Goal: Information Seeking & Learning: Learn about a topic

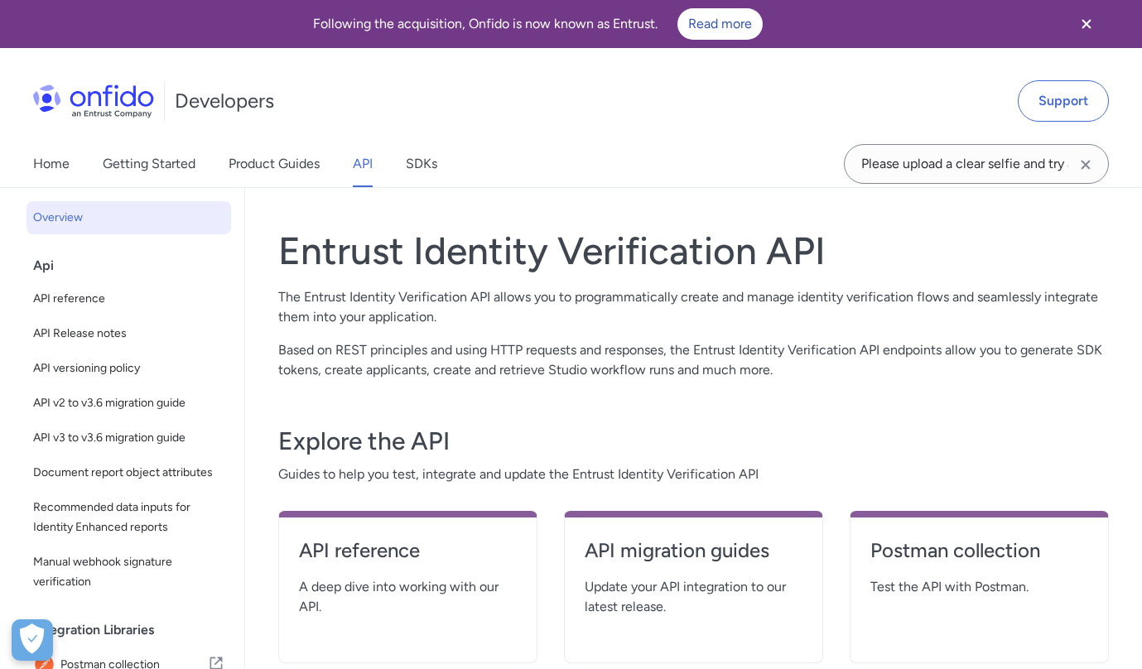
click at [1082, 161] on icon "Clear search field button" at bounding box center [1086, 165] width 20 height 20
click at [431, 166] on link "SDKs" at bounding box center [421, 164] width 31 height 46
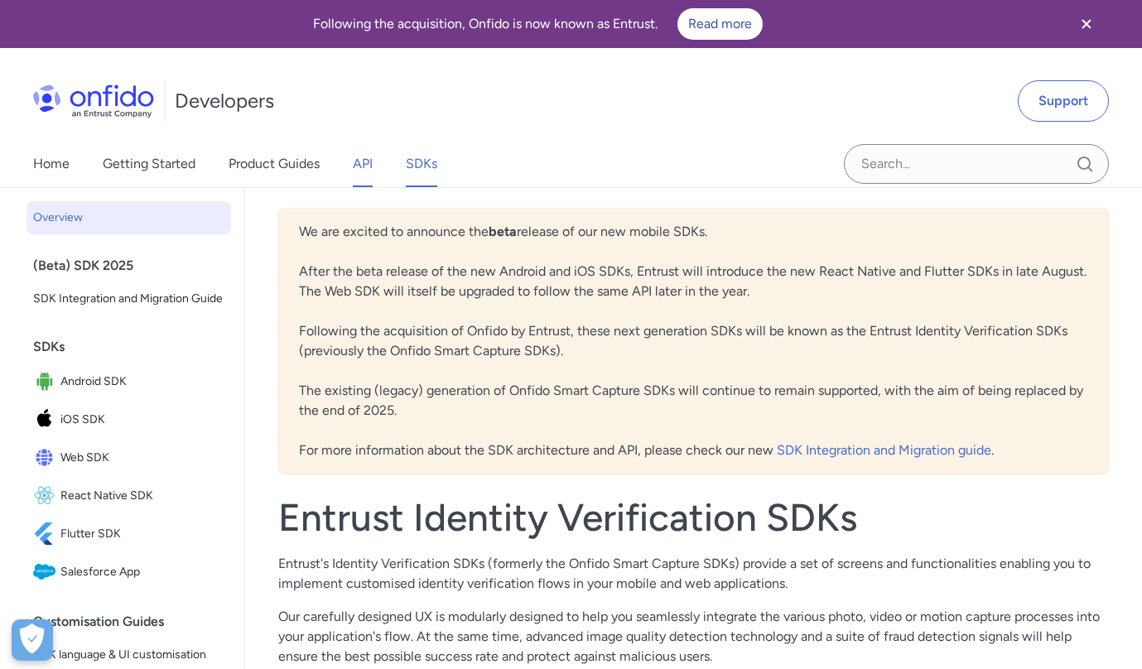
click at [361, 166] on link "API" at bounding box center [363, 164] width 20 height 46
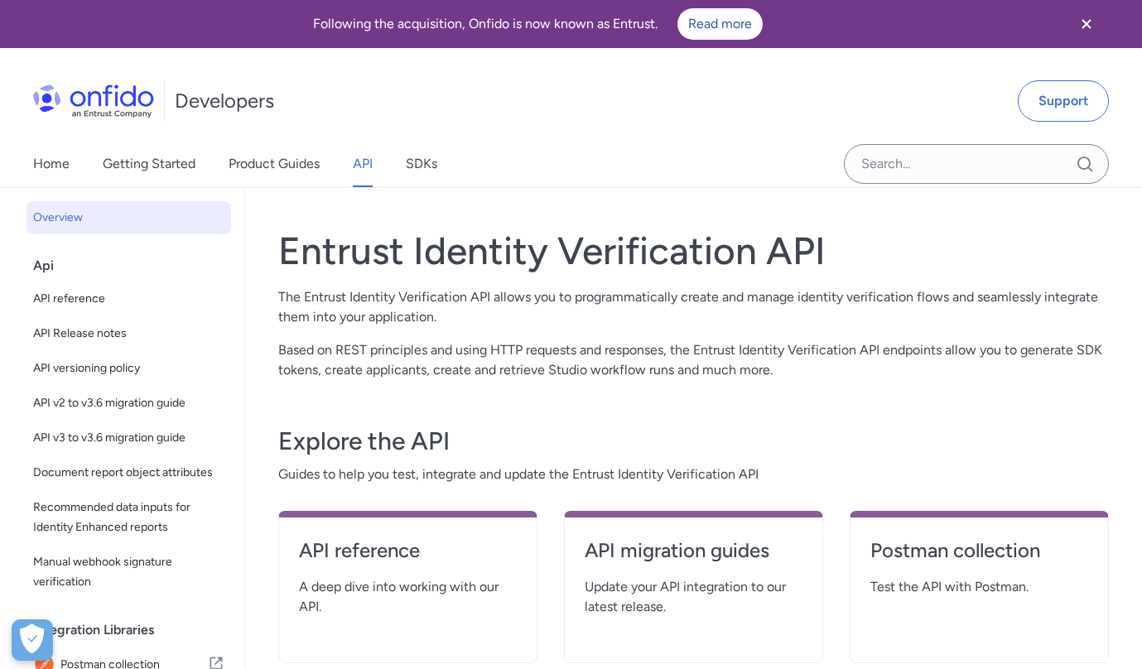
scroll to position [387, 0]
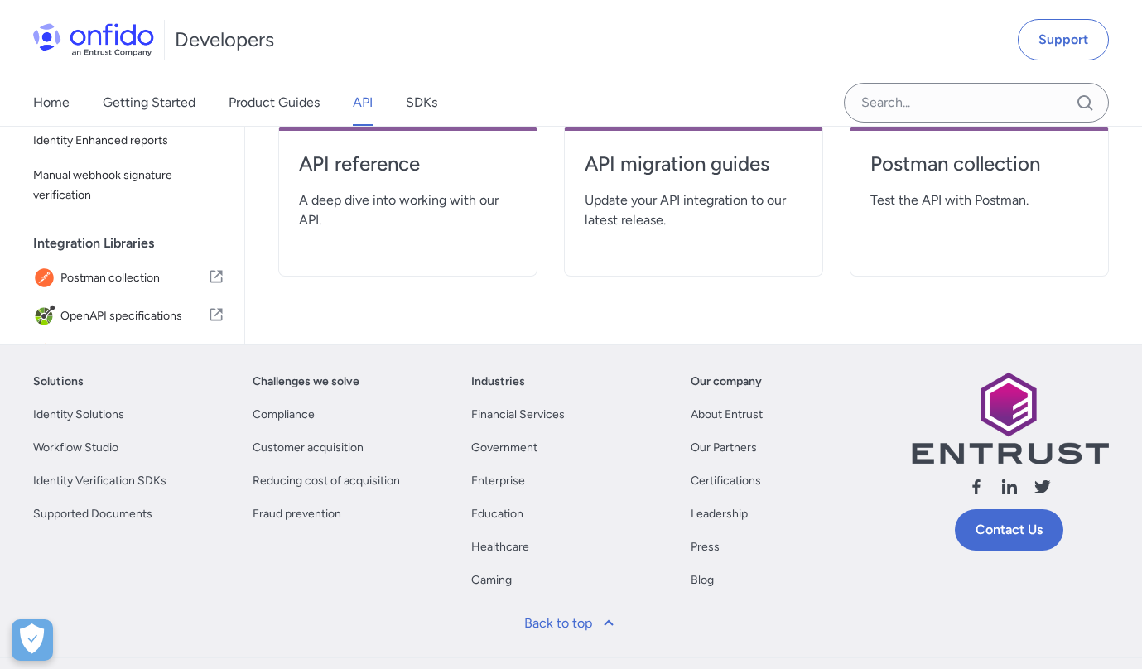
click at [383, 198] on span "A deep dive into working with our API." at bounding box center [408, 210] width 218 height 40
click at [388, 158] on h4 "API reference" at bounding box center [408, 164] width 218 height 27
select select "http"
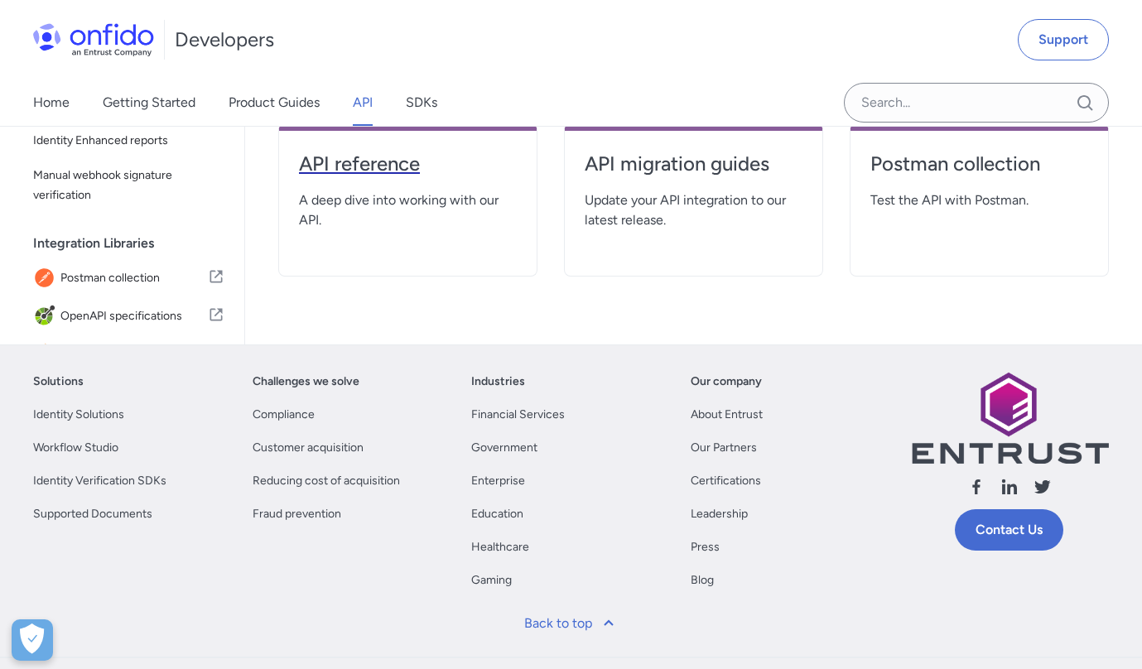
select select "http"
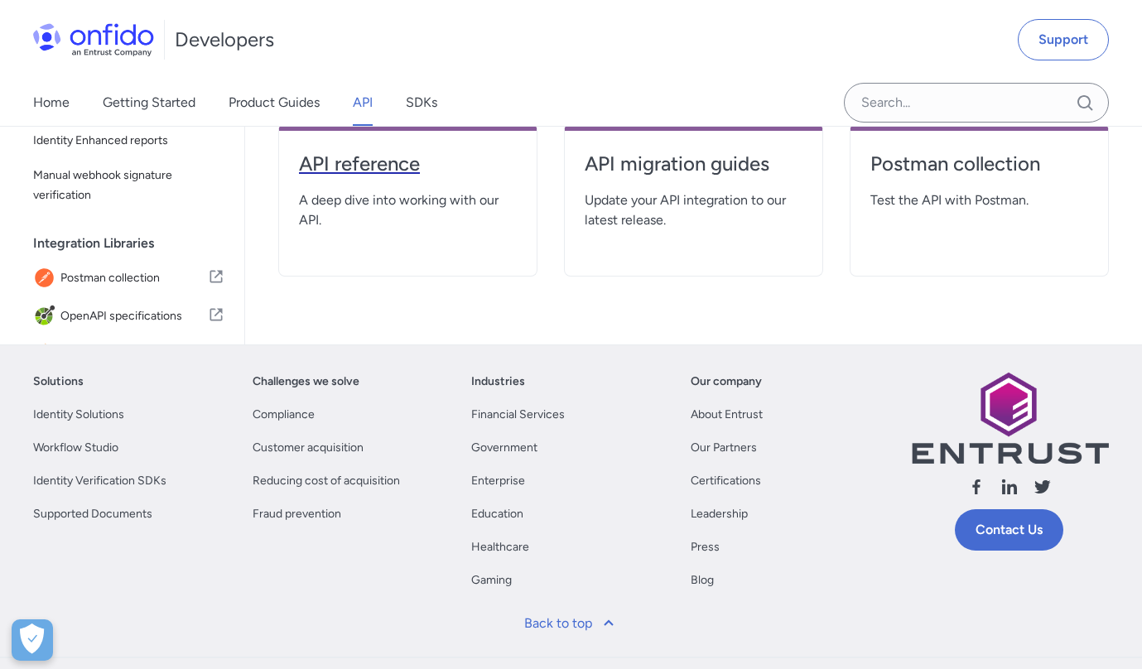
select select "http"
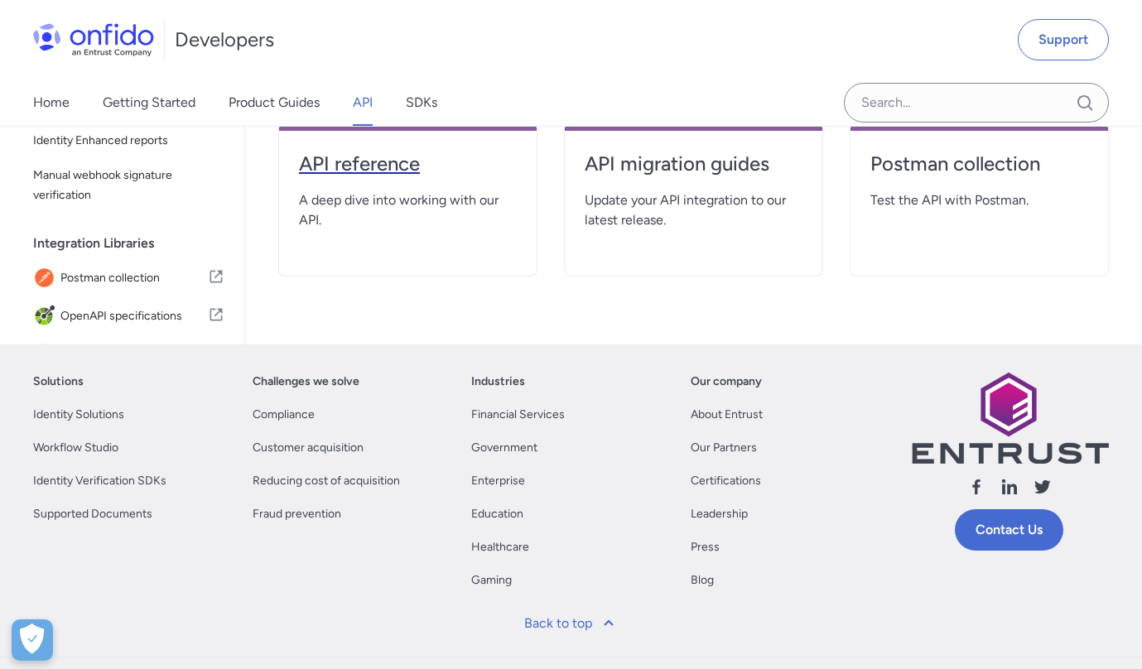
select select "http"
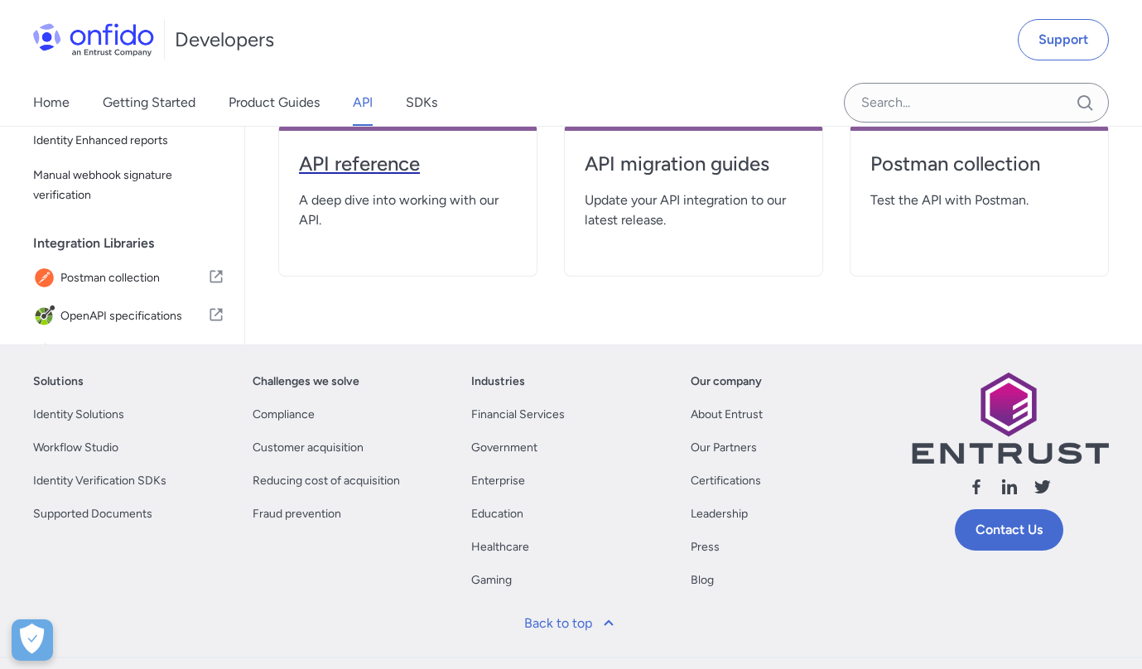
select select "http"
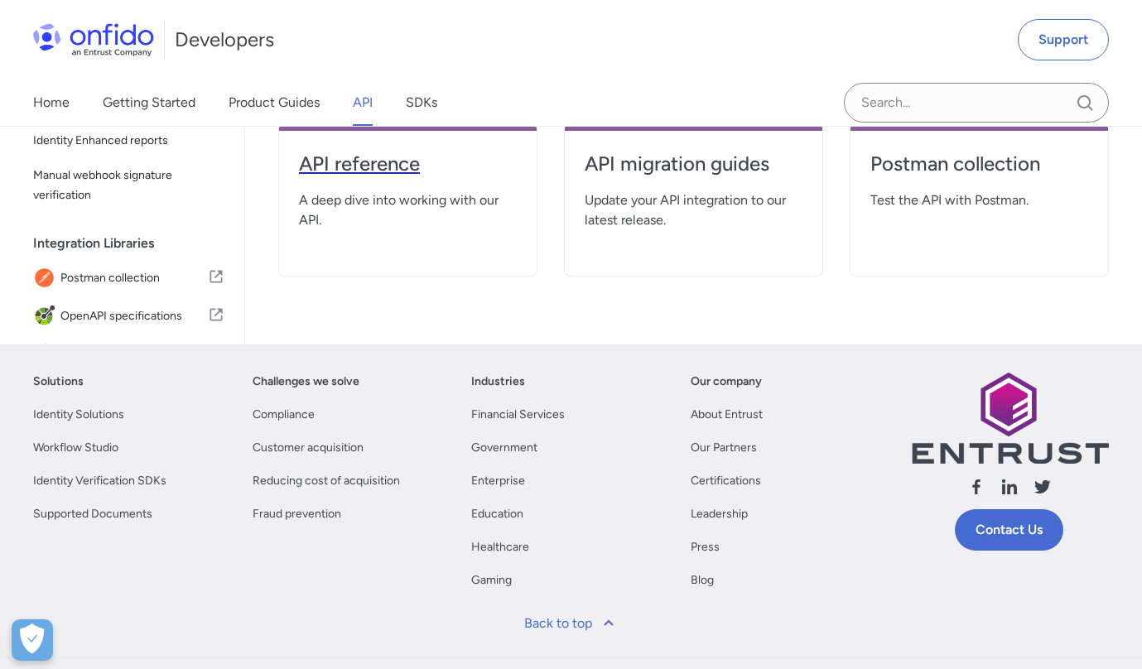
select select "http"
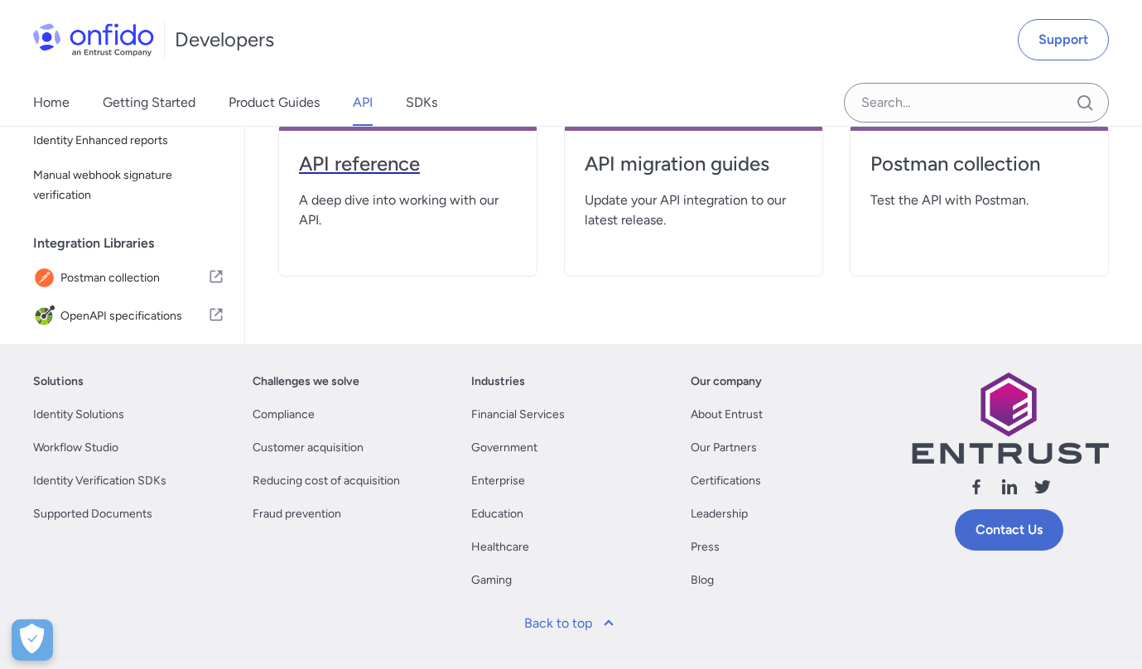
select select "http"
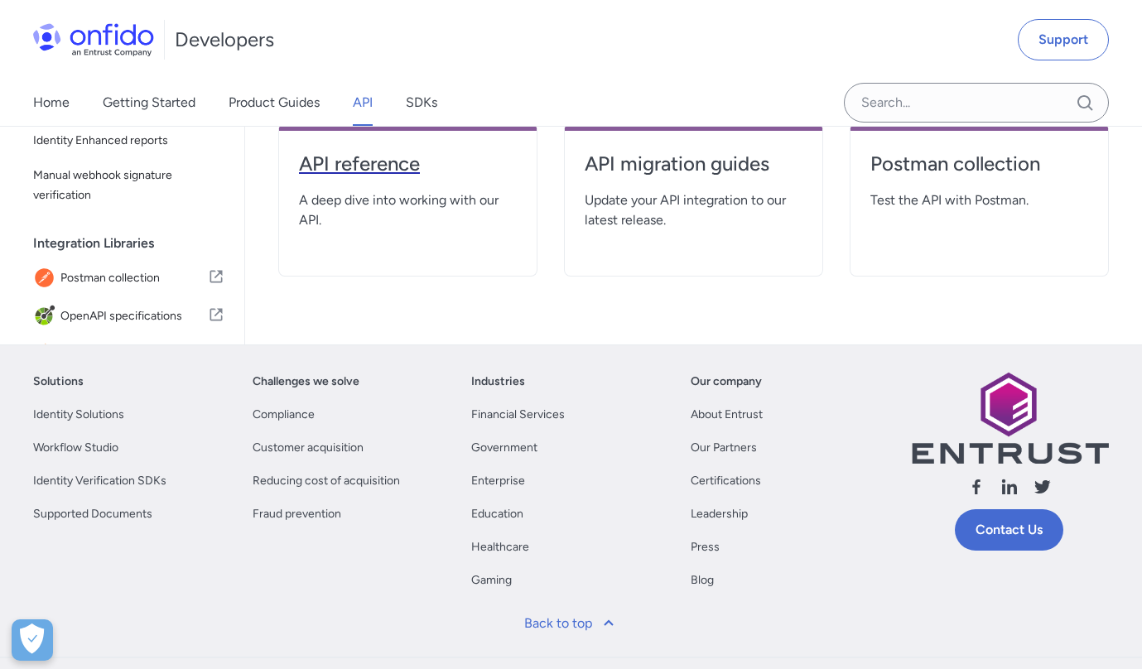
select select "http"
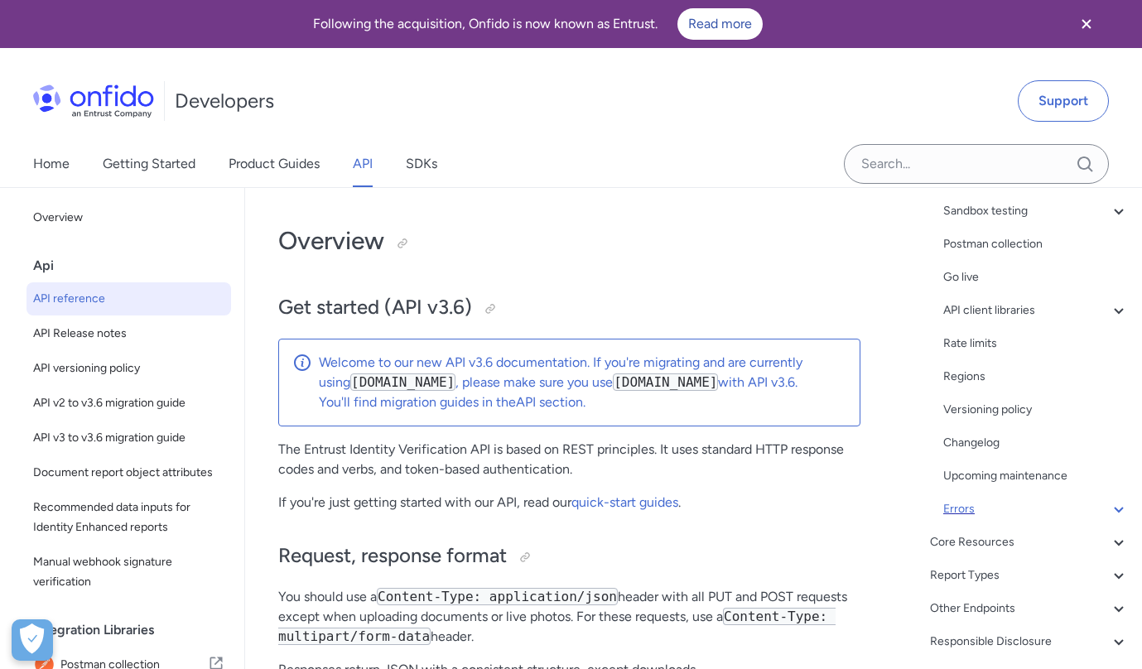
scroll to position [245, 0]
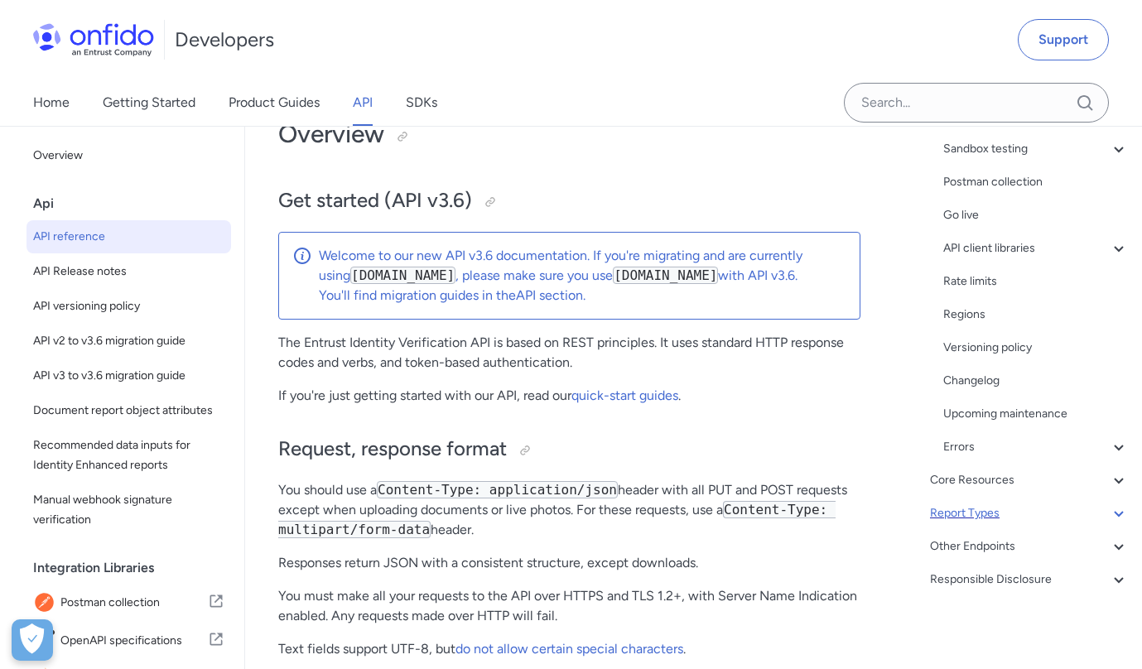
click at [968, 513] on div "Report Types" at bounding box center [1029, 514] width 199 height 20
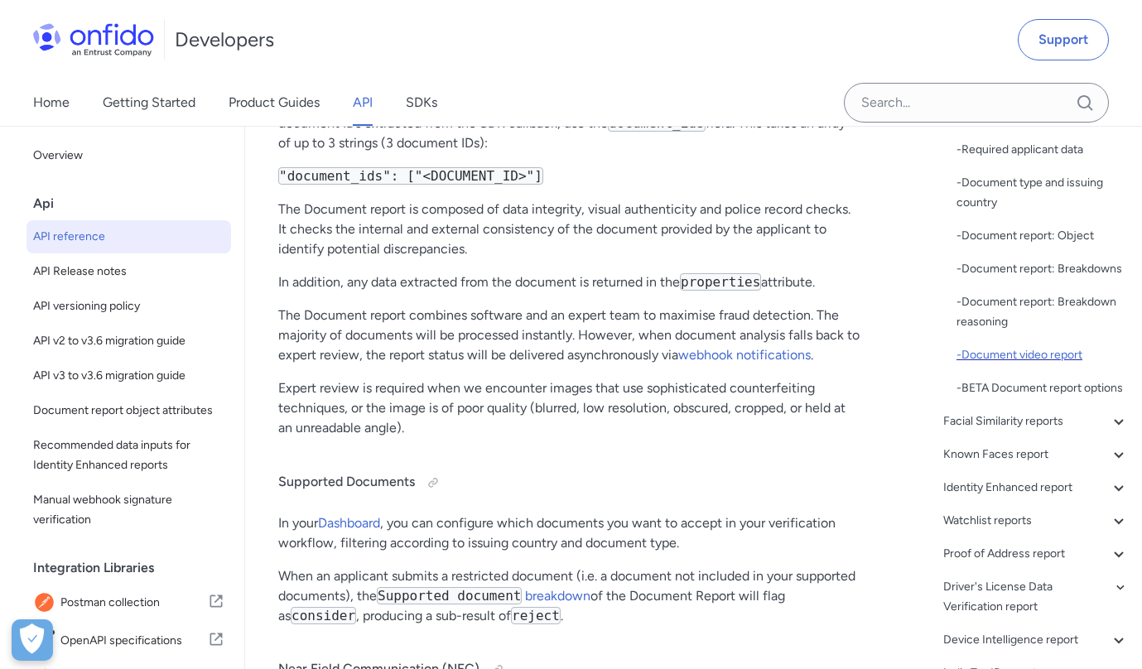
scroll to position [253, 0]
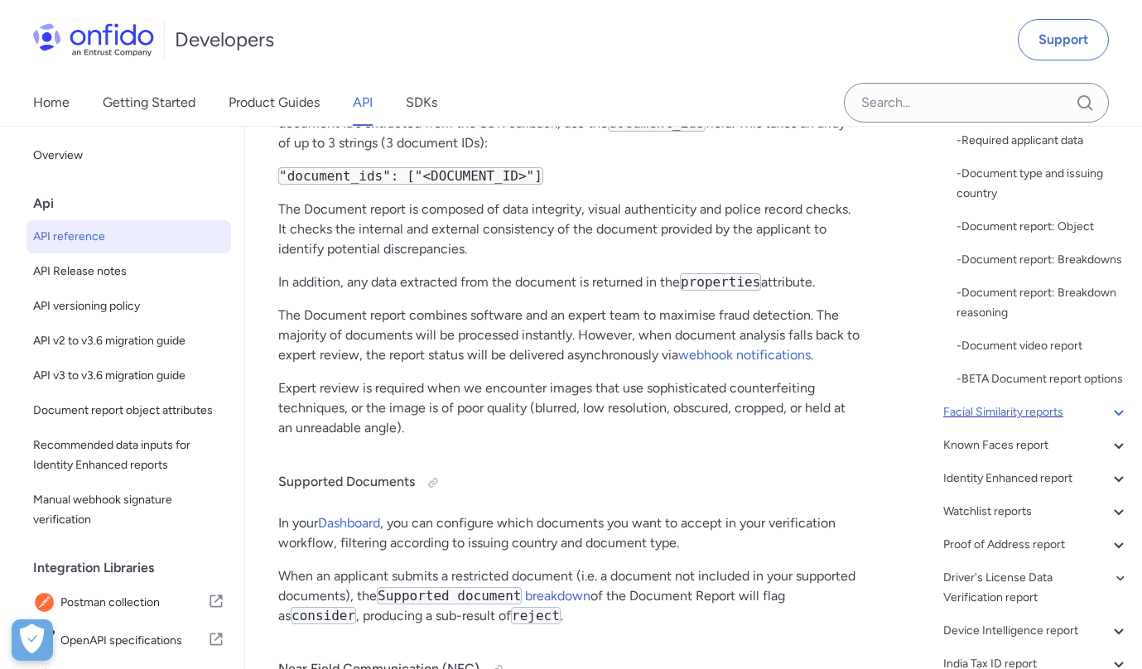
click at [981, 415] on div "Facial Similarity reports" at bounding box center [1036, 412] width 186 height 20
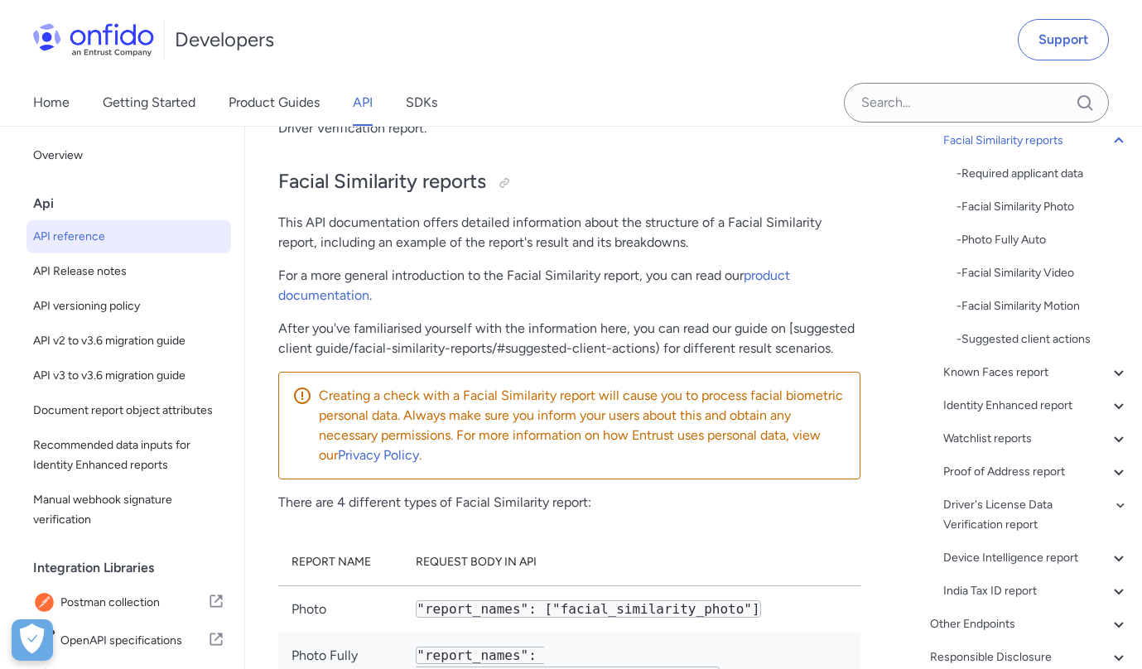
scroll to position [97399, 0]
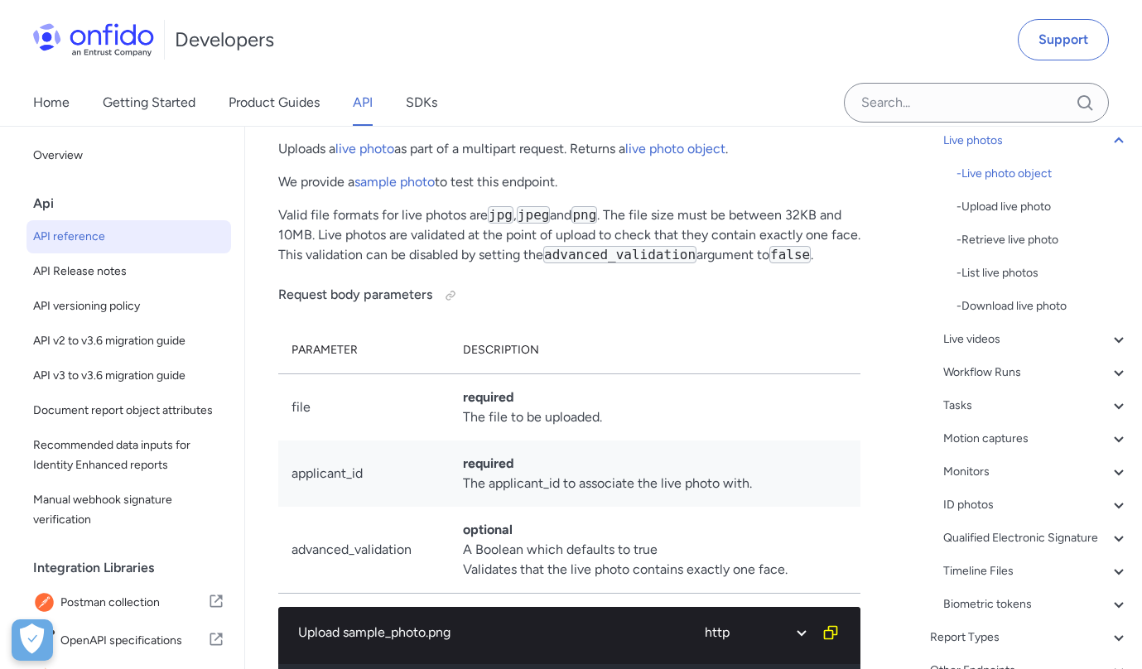
scroll to position [39130, 0]
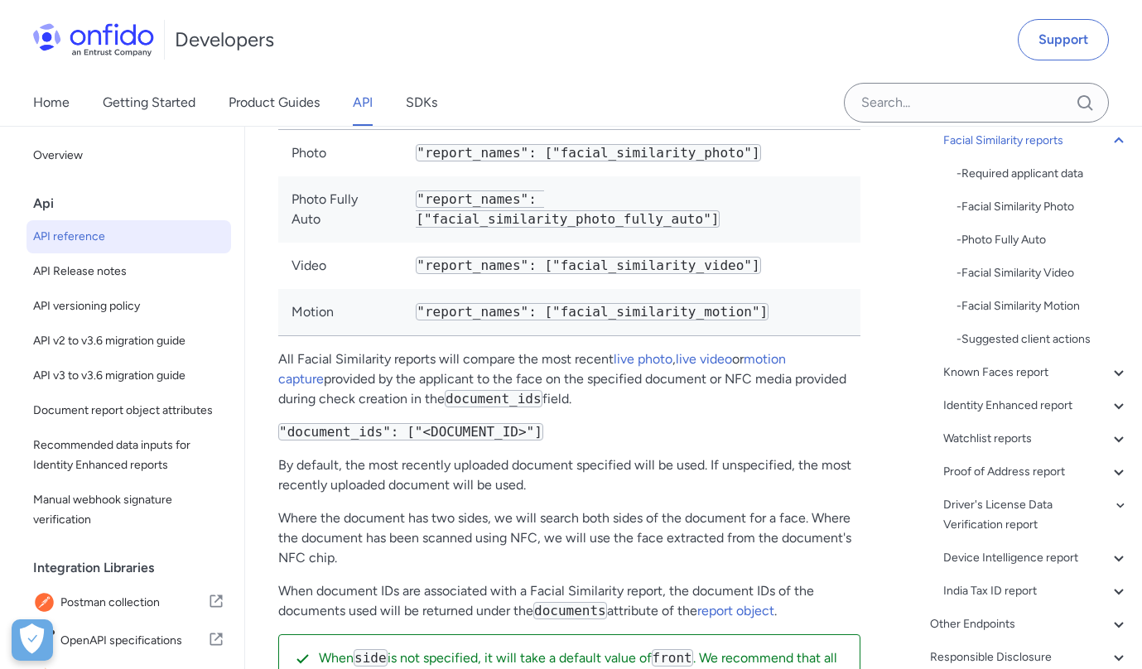
scroll to position [97787, 0]
